Goal: Use online tool/utility: Use online tool/utility

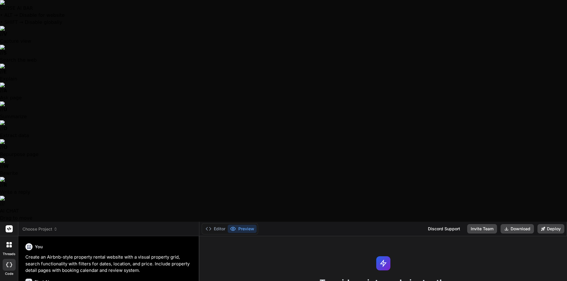
click at [48, 226] on span "Choose Project" at bounding box center [39, 229] width 35 height 6
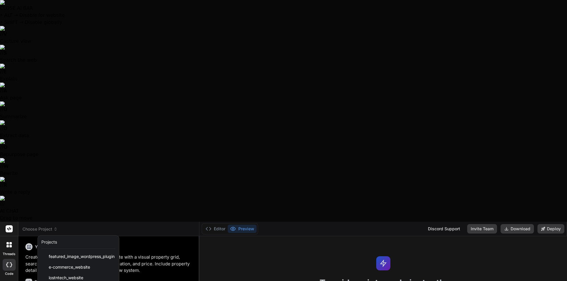
click at [65, 182] on div at bounding box center [283, 140] width 567 height 281
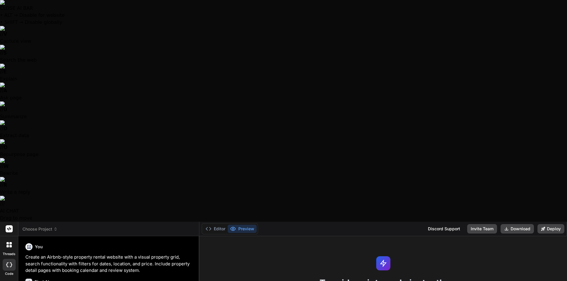
click at [11, 239] on div at bounding box center [9, 245] width 12 height 12
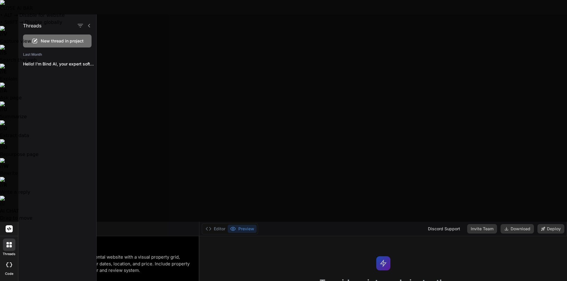
drag, startPoint x: 51, startPoint y: 4, endPoint x: 49, endPoint y: 7, distance: 4.1
click at [51, 222] on header "Choose Project Created with Pixso." at bounding box center [108, 229] width 181 height 14
click at [49, 226] on span "Choose Project" at bounding box center [39, 229] width 35 height 6
drag, startPoint x: 146, startPoint y: 95, endPoint x: 84, endPoint y: 40, distance: 83.6
click at [146, 95] on div at bounding box center [332, 147] width 470 height 267
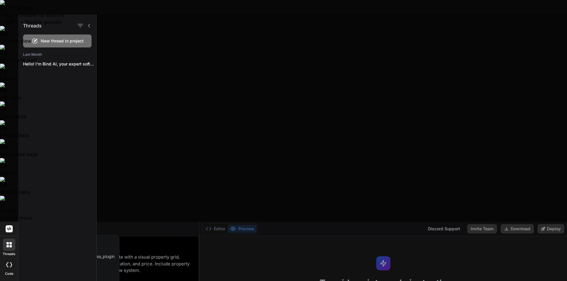
type textarea "x"
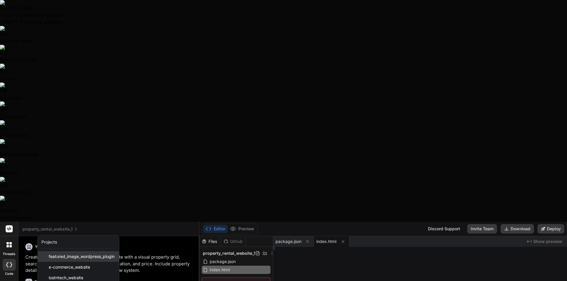
type textarea "</div> </div> </footer> <script src="js/properties.js"></script> <script src="j…"
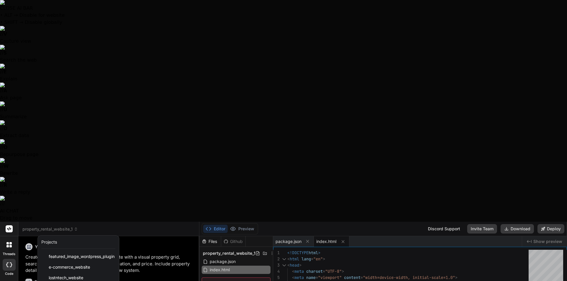
drag, startPoint x: 91, startPoint y: 142, endPoint x: 117, endPoint y: 141, distance: 25.7
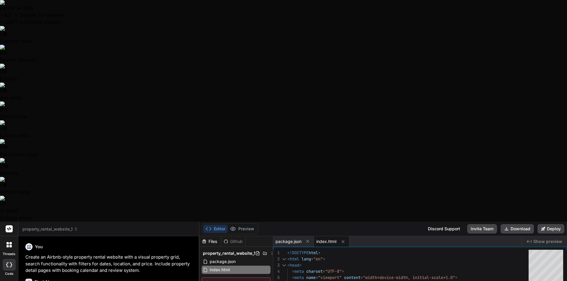
type textarea "x"
type textarea "grid-template-columns: 1fr; } .nav-link { display: none; } }"
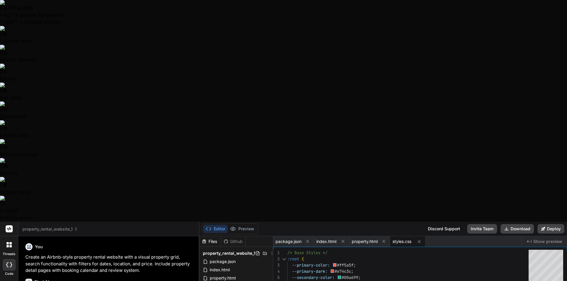
type textarea "x"
type textarea "} }"
type textarea "x"
type textarea "accuracy: 4.9, communication: 4.8, location: 5.0, checkin: 4.9, value: 4.7 } } …"
type textarea "x"
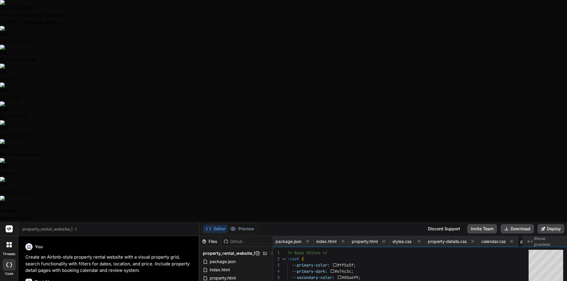
type textarea "// Format date for display function formatDate(date) { const options = { month:…"
type textarea "x"
type textarea "totalElement.textContent = `$${total}`; } } } } }"
type textarea "x"
type textarea "star.classList.replace('fas', 'far'); } }); }"
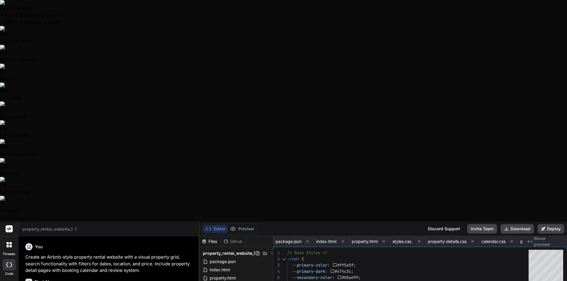
type textarea "x"
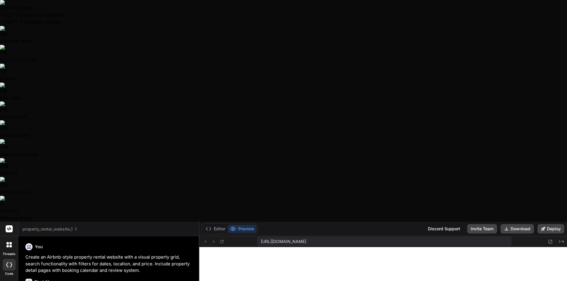
scroll to position [292, 0]
